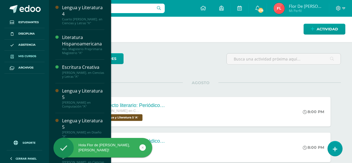
click at [28, 54] on span "Mis cursos" at bounding box center [27, 56] width 18 height 4
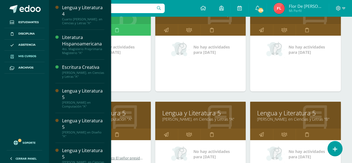
scroll to position [111, 0]
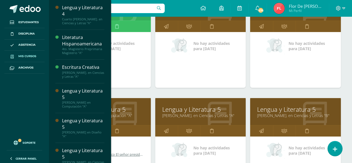
click at [289, 110] on link "Lengua y Literatura 5" at bounding box center [295, 109] width 77 height 9
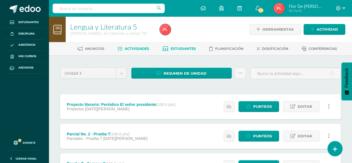
click at [184, 49] on span "Estudiantes" at bounding box center [183, 48] width 25 height 4
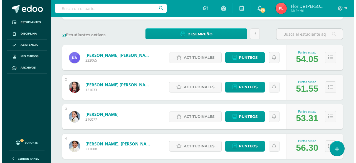
scroll to position [83, 0]
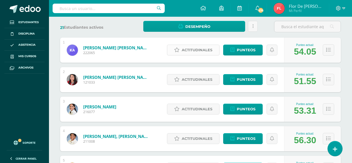
click at [190, 51] on span "Actitudinales" at bounding box center [197, 50] width 31 height 10
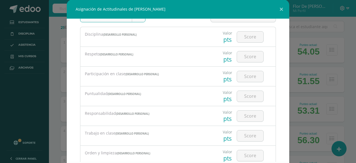
scroll to position [28, 0]
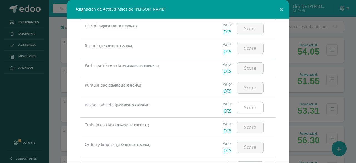
click at [242, 106] on input "number" at bounding box center [250, 107] width 26 height 11
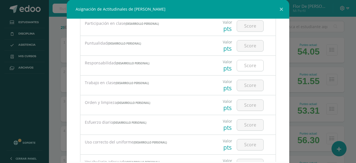
scroll to position [83, 0]
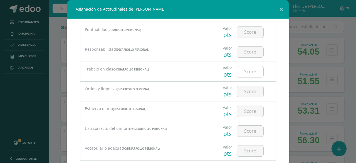
click at [245, 73] on input "number" at bounding box center [250, 71] width 26 height 11
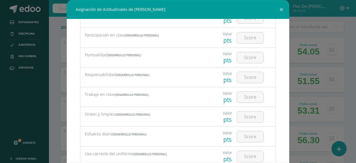
scroll to position [0, 0]
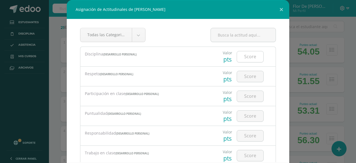
click at [243, 56] on input "number" at bounding box center [250, 56] width 26 height 11
type input "4"
click at [244, 76] on input "number" at bounding box center [250, 76] width 26 height 11
type input "4"
click at [248, 96] on input "number" at bounding box center [250, 96] width 26 height 11
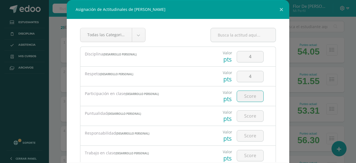
type input "3"
click at [248, 116] on input "number" at bounding box center [250, 115] width 26 height 11
type input "4"
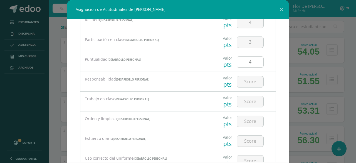
scroll to position [56, 0]
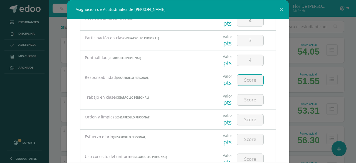
click at [243, 80] on input "number" at bounding box center [250, 80] width 26 height 11
type input "3"
type input "4"
type input "3"
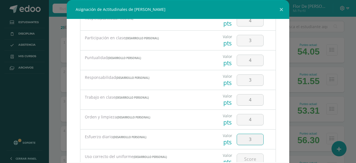
scroll to position [58, 0]
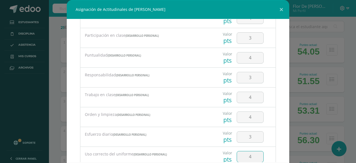
type input "4"
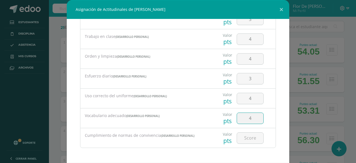
type input "4"
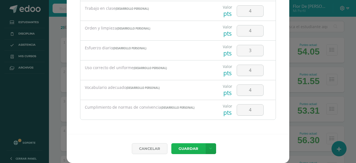
click at [171, 143] on button "Guardar" at bounding box center [188, 148] width 34 height 11
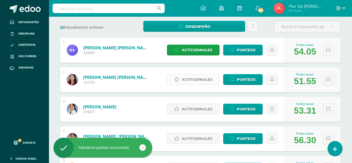
click at [189, 82] on span "Actitudinales" at bounding box center [197, 79] width 31 height 10
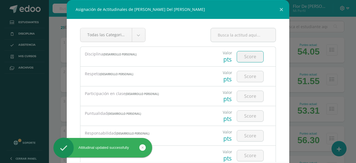
click at [254, 56] on input "number" at bounding box center [250, 56] width 26 height 11
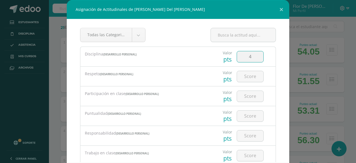
type input "4"
type input "3"
type input "1"
click at [251, 92] on input "3" at bounding box center [250, 96] width 26 height 11
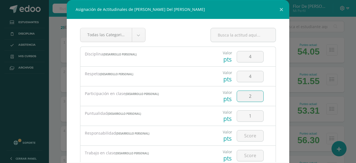
type input "2"
type input "3"
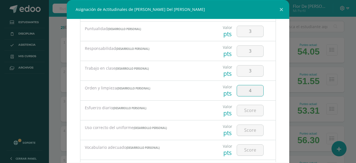
type input "4"
type input "3"
type input "4"
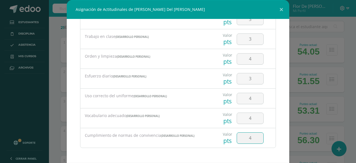
type input "4"
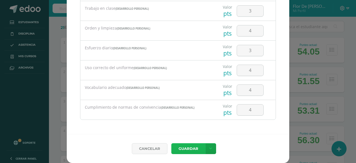
click at [171, 143] on button "Guardar" at bounding box center [188, 148] width 34 height 11
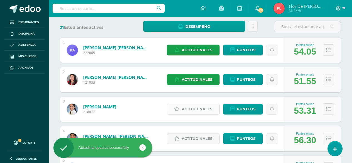
click at [206, 110] on span "Actitudinales" at bounding box center [197, 109] width 31 height 10
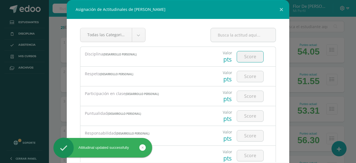
click at [241, 56] on input "number" at bounding box center [250, 56] width 26 height 11
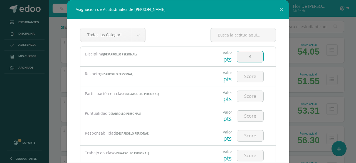
type input "4"
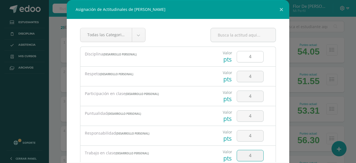
type input "4"
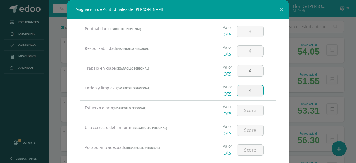
type input "4"
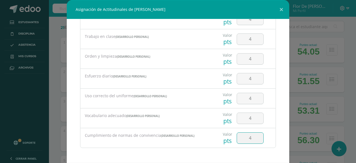
type input "4"
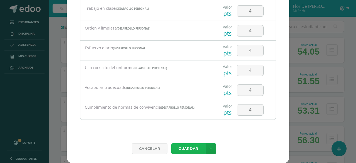
click at [171, 143] on button "Guardar" at bounding box center [188, 148] width 34 height 11
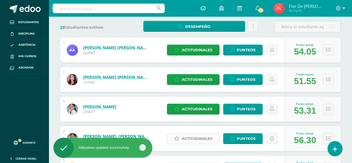
click at [192, 142] on span "Actitudinales" at bounding box center [197, 138] width 31 height 10
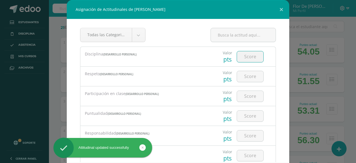
click at [241, 57] on input "number" at bounding box center [250, 56] width 26 height 11
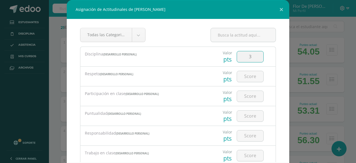
type input "3"
type input "4"
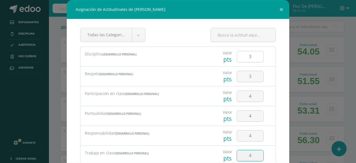
type input "4"
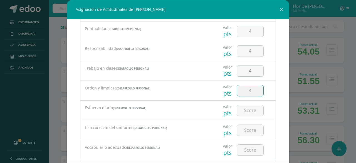
type input "4"
type input "3"
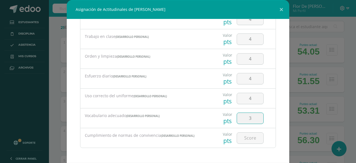
click at [250, 117] on input "3" at bounding box center [250, 118] width 26 height 11
type input "2"
click at [250, 117] on input "2" at bounding box center [250, 118] width 26 height 11
type input "3"
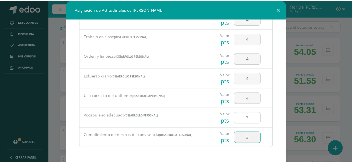
scroll to position [28, 0]
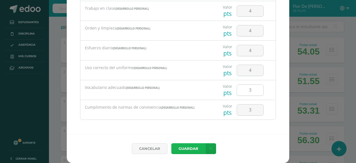
click at [171, 143] on button "Guardar" at bounding box center [188, 148] width 34 height 11
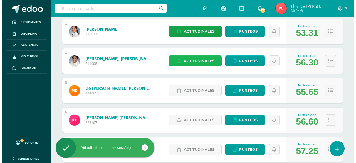
scroll to position [161, 0]
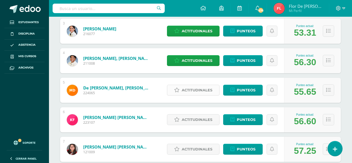
click at [201, 89] on span "Actitudinales" at bounding box center [197, 90] width 31 height 10
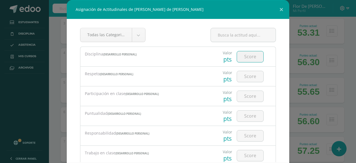
click at [238, 62] on input "number" at bounding box center [250, 56] width 26 height 11
type input "4"
type input "3"
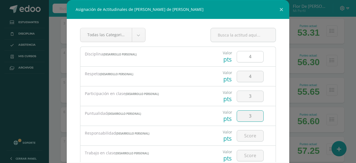
type input "3"
click at [244, 140] on input "number" at bounding box center [250, 135] width 26 height 11
type input "3"
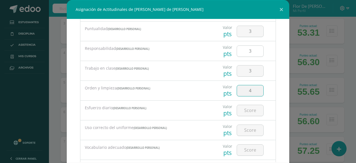
type input "4"
type input "3"
type input "4"
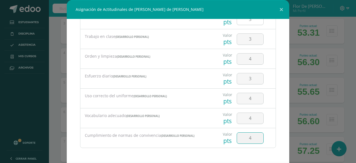
type input "4"
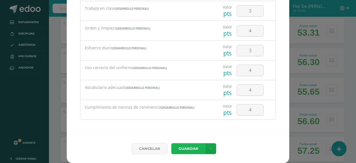
click at [171, 143] on button "Guardar" at bounding box center [188, 148] width 34 height 11
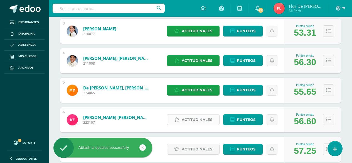
click at [198, 121] on span "Actitudinales" at bounding box center [197, 119] width 31 height 10
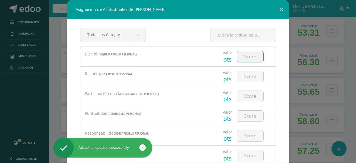
click at [248, 58] on input "number" at bounding box center [250, 56] width 26 height 11
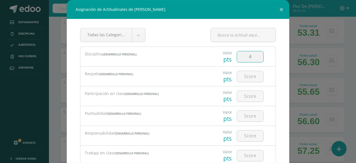
type input "4"
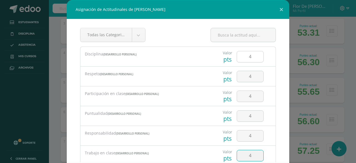
type input "4"
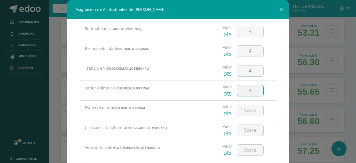
type input "4"
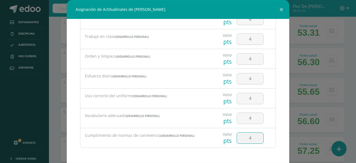
type input "4"
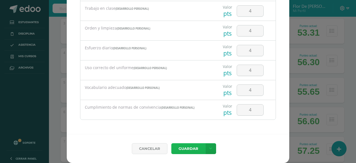
click at [171, 143] on button "Guardar" at bounding box center [188, 148] width 34 height 11
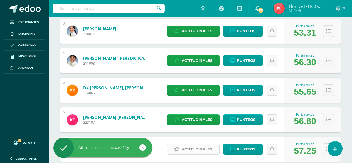
click at [203, 148] on span "Actitudinales" at bounding box center [197, 149] width 31 height 10
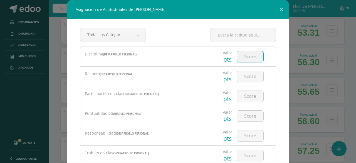
click at [245, 55] on input "number" at bounding box center [250, 56] width 26 height 11
type input "4"
type input "3"
click at [246, 93] on input "3" at bounding box center [250, 96] width 26 height 11
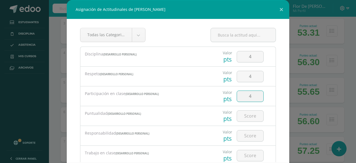
type input "4"
click at [250, 95] on input "4" at bounding box center [250, 96] width 26 height 11
type input "3"
type input "4"
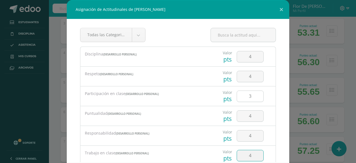
type input "4"
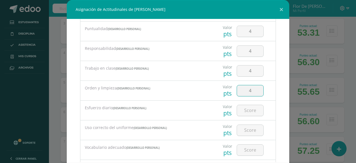
type input "4"
type input "3"
type input "4"
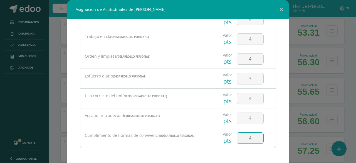
type input "4"
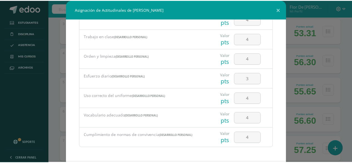
scroll to position [28, 0]
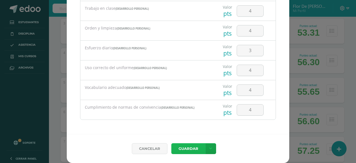
click at [171, 143] on button "Guardar" at bounding box center [188, 148] width 34 height 11
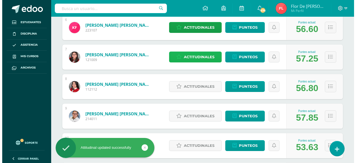
scroll to position [262, 0]
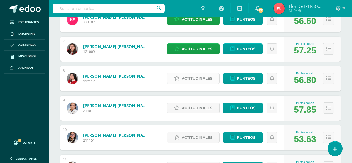
click at [205, 78] on span "Actitudinales" at bounding box center [197, 78] width 31 height 10
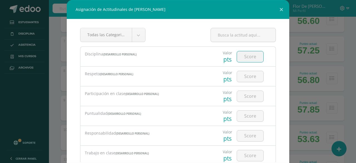
click at [245, 56] on input "number" at bounding box center [250, 56] width 26 height 11
type input "4"
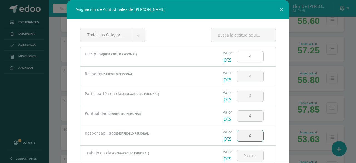
type input "4"
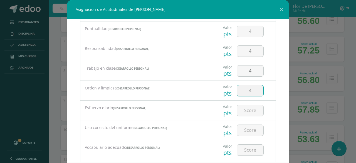
type input "4"
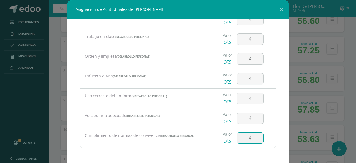
type input "4"
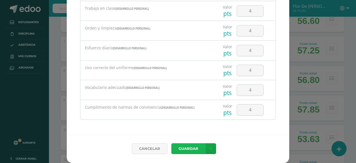
click at [182, 149] on button "Guardar" at bounding box center [188, 148] width 34 height 11
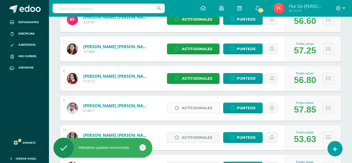
click at [185, 105] on span "Actitudinales" at bounding box center [197, 108] width 31 height 10
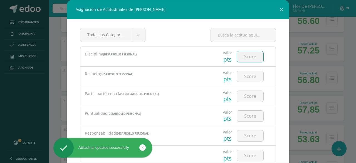
click at [239, 53] on input "number" at bounding box center [250, 56] width 26 height 11
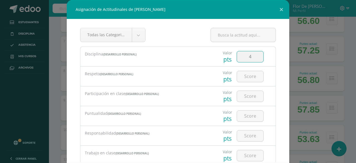
type input "4"
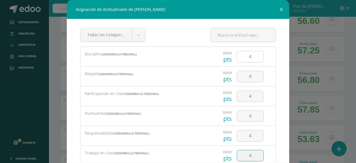
type input "4"
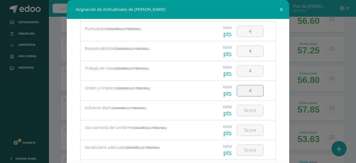
type input "4"
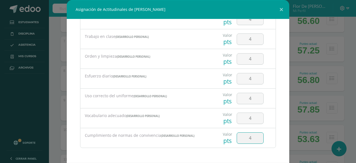
type input "4"
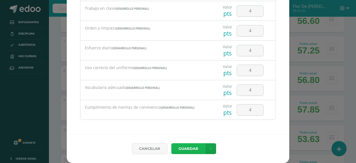
click at [171, 143] on button "Guardar" at bounding box center [188, 148] width 34 height 11
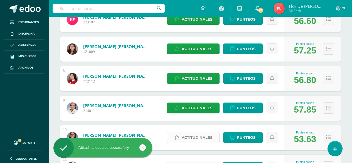
click at [198, 137] on span "Actitudinales" at bounding box center [197, 137] width 31 height 10
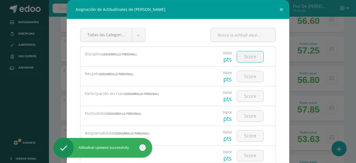
click at [239, 56] on input "number" at bounding box center [250, 56] width 26 height 11
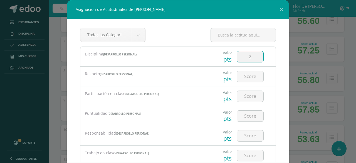
type input "2"
click at [247, 58] on input "2" at bounding box center [250, 56] width 26 height 11
type input "3"
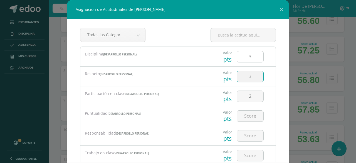
type input "3"
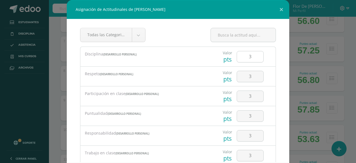
scroll to position [85, 0]
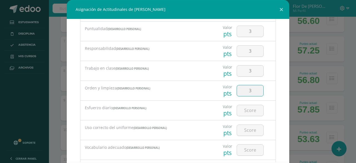
type input "3"
type input "2"
type input "3"
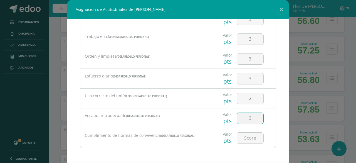
click at [247, 116] on input "3" at bounding box center [250, 118] width 26 height 11
type input "4"
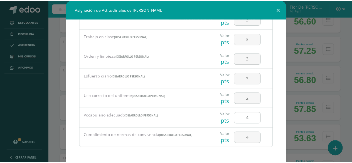
scroll to position [28, 0]
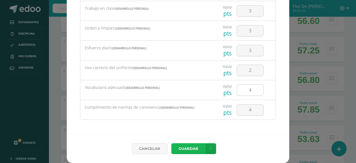
click at [171, 143] on button "Guardar" at bounding box center [188, 148] width 34 height 11
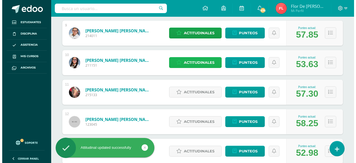
scroll to position [340, 0]
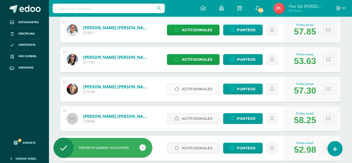
click at [188, 91] on span "Actitudinales" at bounding box center [197, 89] width 31 height 10
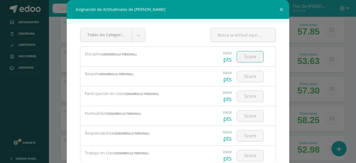
click at [237, 56] on input "number" at bounding box center [250, 56] width 26 height 11
type input "4"
type input "3"
type input "4"
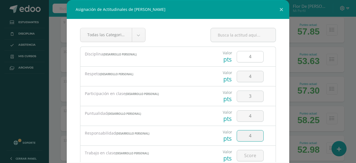
type input "4"
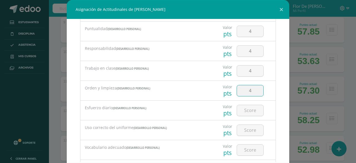
type input "4"
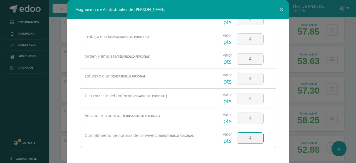
type input "4"
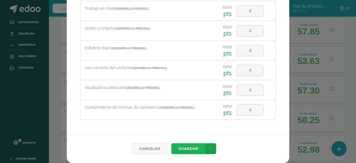
click at [171, 143] on button "Guardar" at bounding box center [188, 148] width 34 height 11
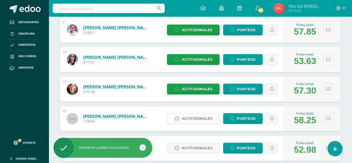
click at [201, 115] on span "Actitudinales" at bounding box center [197, 118] width 31 height 10
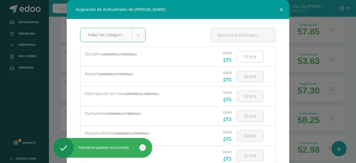
click at [238, 55] on input "number" at bounding box center [250, 56] width 26 height 11
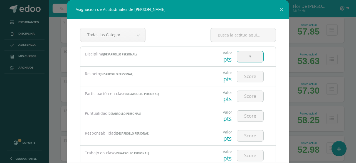
type input "3"
type input "4"
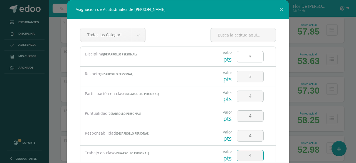
type input "4"
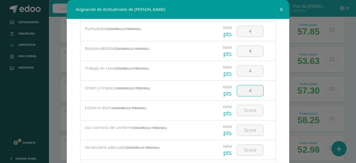
type input "4"
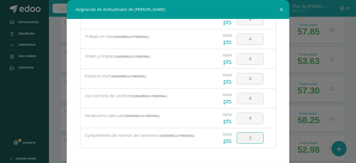
type input "3"
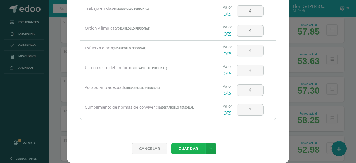
click at [171, 143] on button "Guardar" at bounding box center [188, 148] width 34 height 11
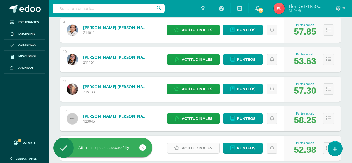
click at [200, 146] on span "Actitudinales" at bounding box center [197, 148] width 31 height 10
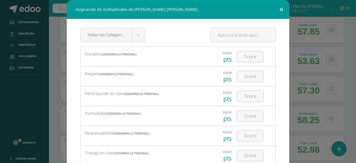
click at [278, 11] on button at bounding box center [282, 9] width 16 height 19
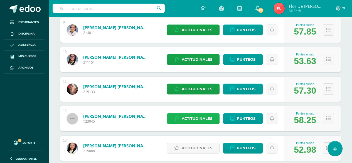
click at [182, 117] on span "Actitudinales" at bounding box center [197, 118] width 31 height 10
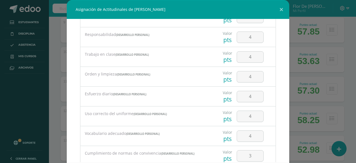
scroll to position [100, 0]
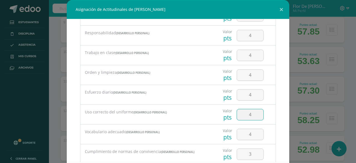
click at [247, 112] on input "4" at bounding box center [250, 114] width 26 height 11
type input "3"
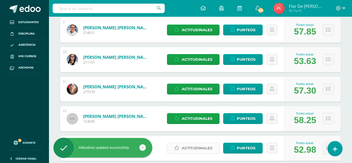
click at [196, 147] on span "Actitudinales" at bounding box center [197, 148] width 31 height 10
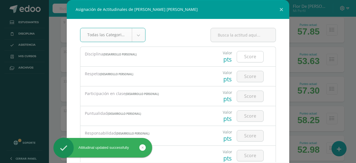
click at [240, 55] on input "number" at bounding box center [250, 56] width 26 height 11
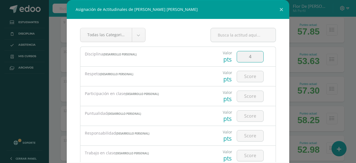
type input "4"
click at [248, 96] on input "4" at bounding box center [250, 96] width 26 height 11
type input "3"
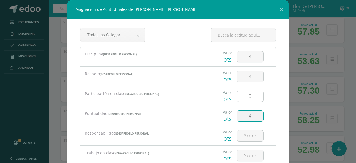
type input "4"
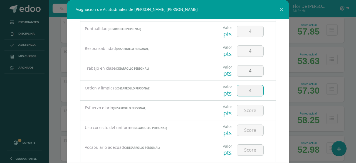
type input "4"
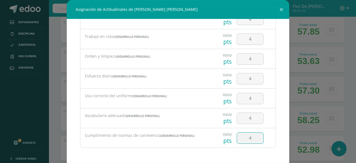
type input "4"
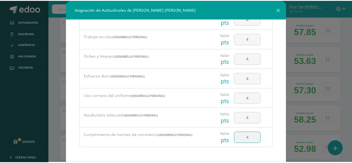
scroll to position [28, 0]
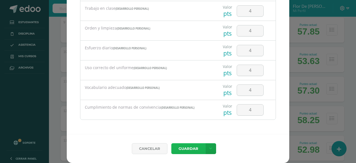
click at [186, 147] on button "Guardar" at bounding box center [188, 148] width 34 height 11
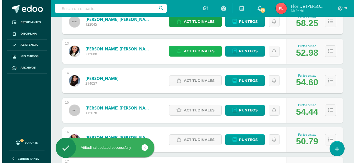
scroll to position [440, 0]
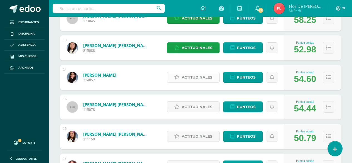
click at [195, 77] on span "Actitudinales" at bounding box center [197, 77] width 31 height 10
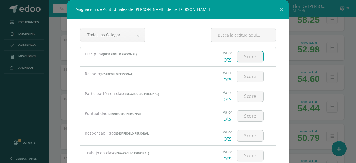
click at [241, 57] on input "number" at bounding box center [250, 56] width 26 height 11
type input "4"
type input "3"
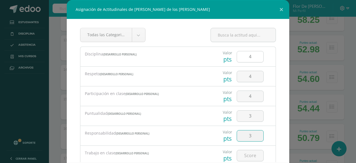
type input "3"
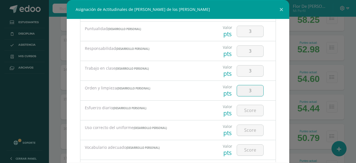
type input "3"
click at [248, 94] on input "3" at bounding box center [250, 90] width 26 height 11
type input "2"
type input "3"
type input "4"
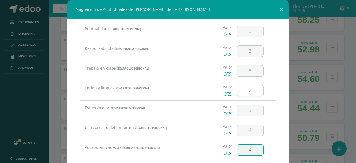
type input "4"
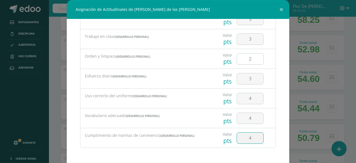
type input "4"
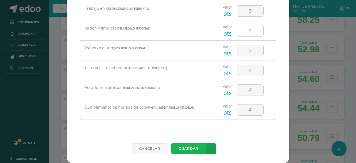
click at [171, 143] on button "Guardar" at bounding box center [188, 148] width 34 height 11
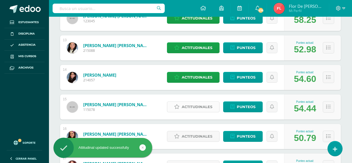
click at [190, 110] on span "Actitudinales" at bounding box center [197, 107] width 31 height 10
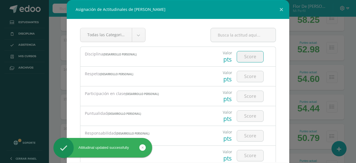
click at [240, 53] on input "number" at bounding box center [250, 56] width 26 height 11
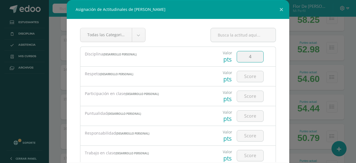
type input "4"
type input "3"
type input "2"
type input "3"
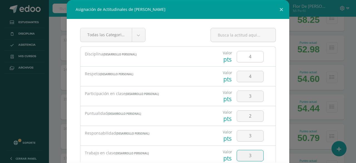
type input "3"
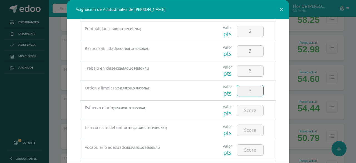
type input "3"
type input "4"
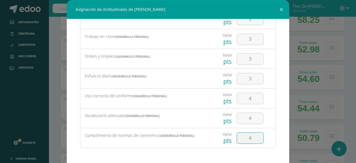
type input "4"
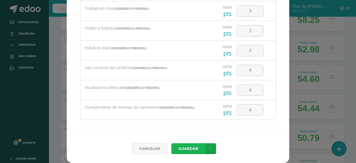
click at [171, 143] on button "Guardar" at bounding box center [188, 148] width 34 height 11
click at [183, 150] on button "Guardar" at bounding box center [188, 148] width 34 height 11
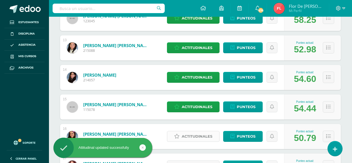
click at [191, 137] on span "Actitudinales" at bounding box center [197, 136] width 31 height 10
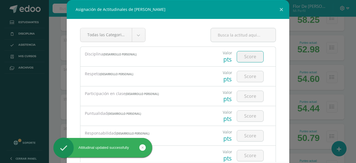
click at [239, 58] on input "number" at bounding box center [250, 56] width 26 height 11
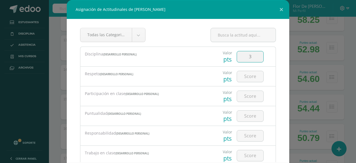
type input "3"
type input "4"
type input "3"
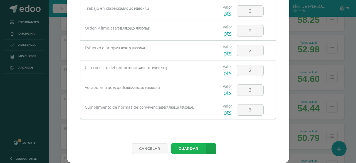
click at [171, 143] on button "Guardar" at bounding box center [188, 148] width 34 height 11
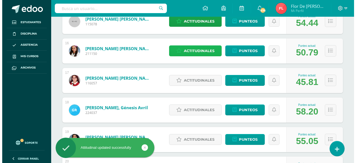
scroll to position [529, 0]
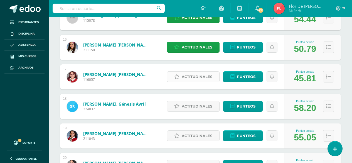
click at [188, 80] on span "Actitudinales" at bounding box center [197, 77] width 31 height 10
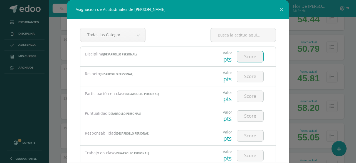
click at [240, 59] on input "number" at bounding box center [250, 56] width 26 height 11
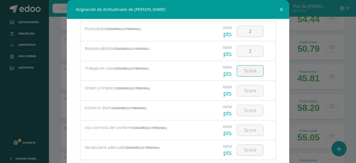
click at [247, 72] on input "number" at bounding box center [250, 70] width 26 height 11
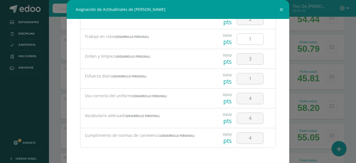
scroll to position [28, 0]
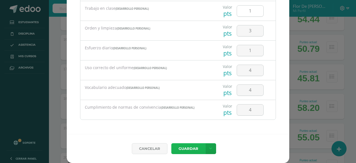
click at [171, 143] on button "Guardar" at bounding box center [188, 148] width 34 height 11
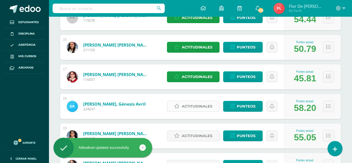
click at [185, 105] on span "Actitudinales" at bounding box center [197, 106] width 31 height 10
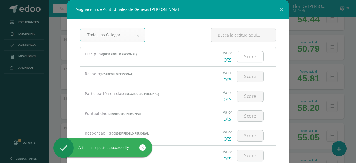
click at [242, 55] on input "number" at bounding box center [250, 56] width 26 height 11
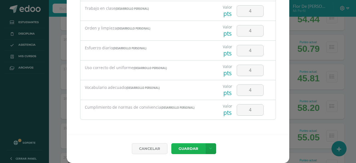
click at [192, 150] on button "Guardar" at bounding box center [188, 148] width 34 height 11
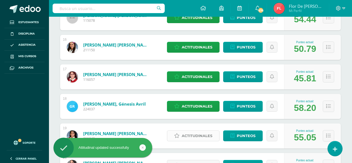
click at [199, 131] on span "Actitudinales" at bounding box center [197, 136] width 31 height 10
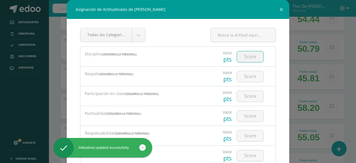
click at [237, 60] on input "number" at bounding box center [250, 56] width 26 height 11
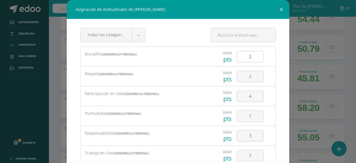
scroll to position [85, 0]
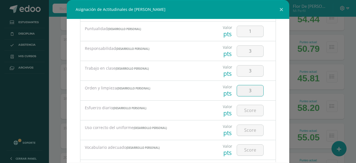
click at [249, 91] on input "3" at bounding box center [250, 90] width 26 height 11
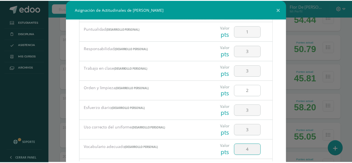
scroll to position [116, 0]
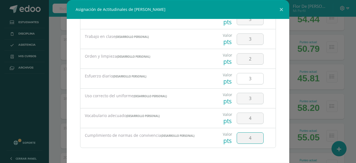
click at [252, 80] on input "3" at bounding box center [250, 78] width 26 height 11
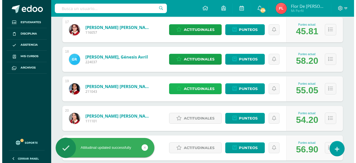
scroll to position [610, 0]
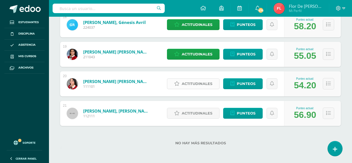
click at [192, 83] on span "Actitudinales" at bounding box center [197, 83] width 31 height 10
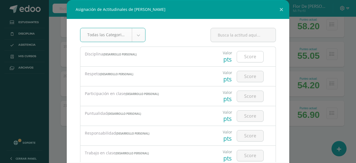
click at [250, 57] on input "number" at bounding box center [250, 56] width 26 height 11
click at [248, 115] on input "2" at bounding box center [250, 115] width 26 height 11
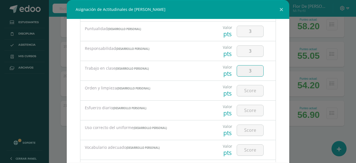
click at [248, 72] on input "3" at bounding box center [250, 70] width 26 height 11
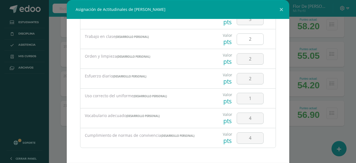
scroll to position [28, 0]
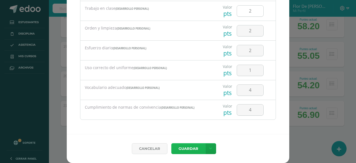
click at [171, 143] on button "Guardar" at bounding box center [188, 148] width 34 height 11
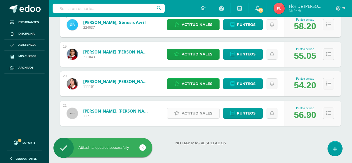
click at [205, 111] on span "Actitudinales" at bounding box center [197, 113] width 31 height 10
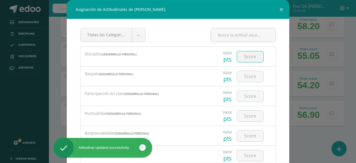
click at [244, 56] on input "number" at bounding box center [250, 56] width 26 height 11
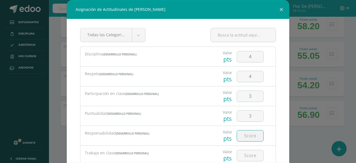
click at [245, 131] on input "number" at bounding box center [250, 135] width 26 height 11
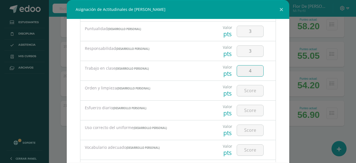
click at [250, 73] on input "4" at bounding box center [250, 70] width 26 height 11
click at [244, 129] on input "4" at bounding box center [250, 130] width 26 height 11
click at [246, 129] on input "4" at bounding box center [250, 130] width 26 height 11
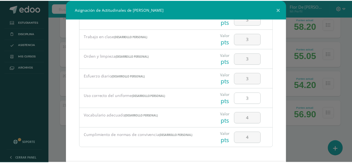
scroll to position [28, 0]
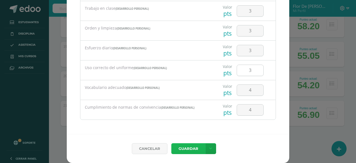
click at [171, 143] on button "Guardar" at bounding box center [188, 148] width 34 height 11
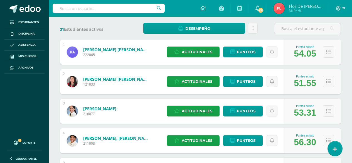
scroll to position [0, 0]
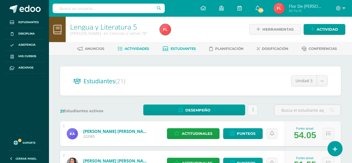
click at [131, 49] on span "Actividades" at bounding box center [137, 48] width 24 height 4
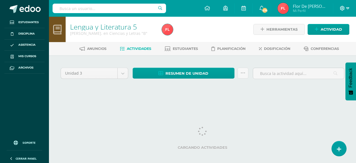
click at [347, 8] on icon at bounding box center [347, 8] width 3 height 2
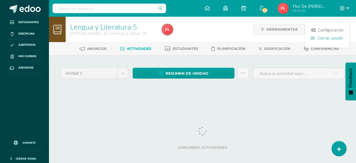
click at [333, 38] on span "Cerrar sesión" at bounding box center [330, 37] width 25 height 5
